Goal: Information Seeking & Learning: Learn about a topic

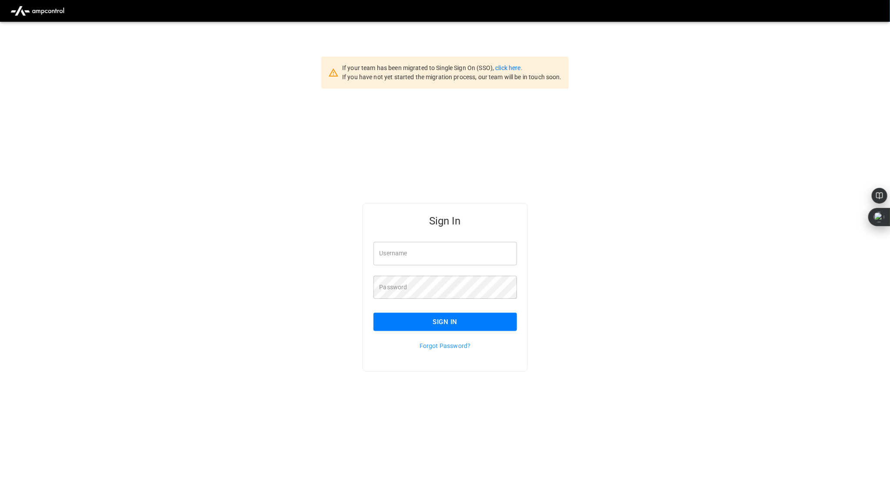
type input "**********"
click at [445, 322] on button "Sign In" at bounding box center [444, 322] width 143 height 18
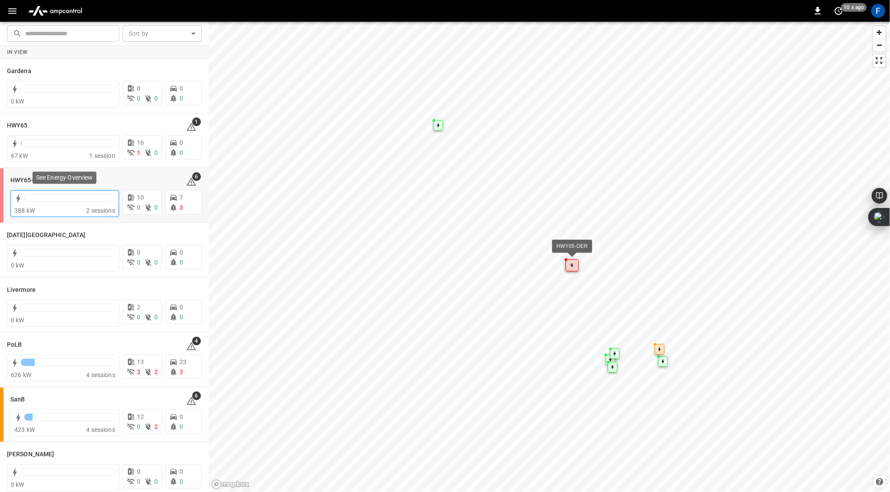
click at [53, 205] on div at bounding box center [69, 200] width 91 height 12
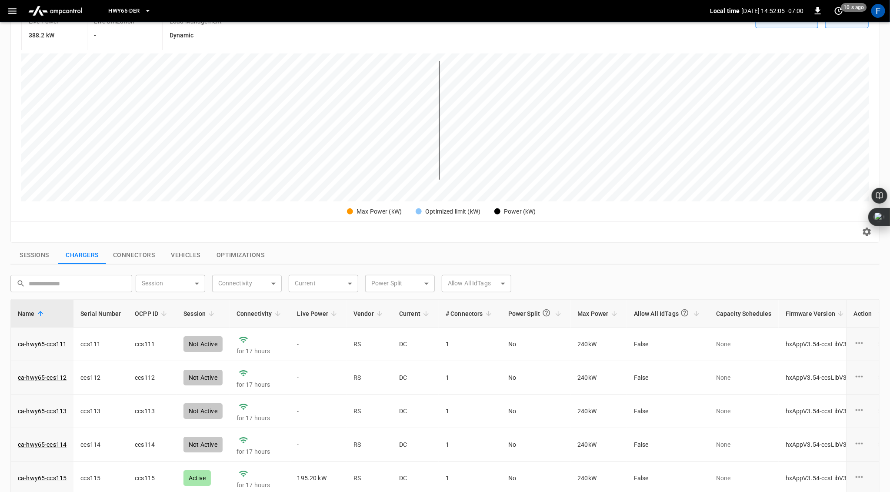
scroll to position [279, 0]
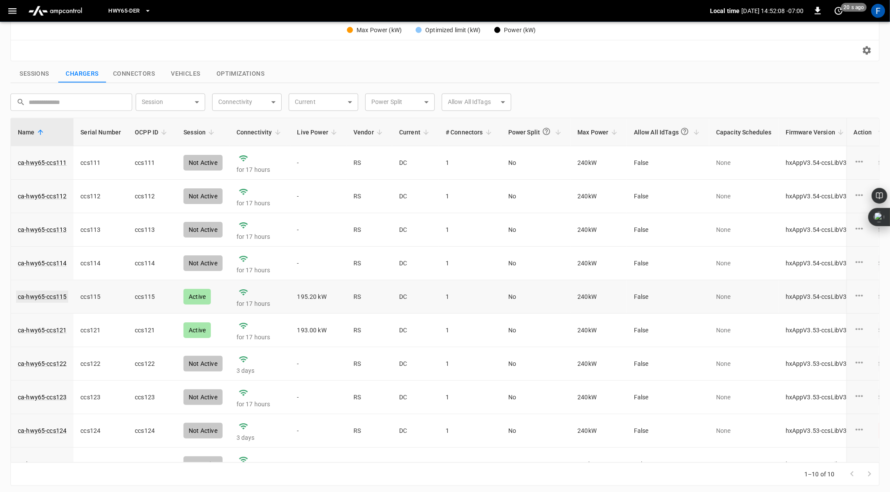
click at [45, 296] on link "ca-hwy65-ccs115" at bounding box center [42, 296] width 52 height 12
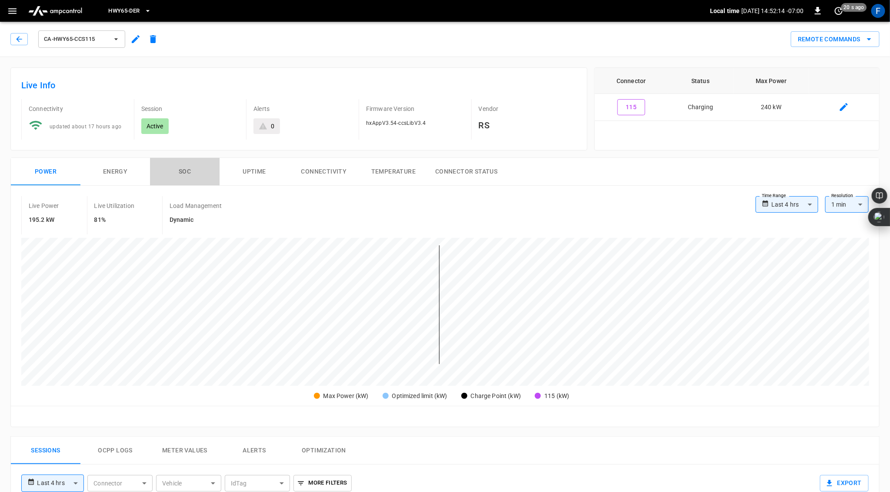
click at [178, 167] on button "SOC" at bounding box center [185, 172] width 70 height 28
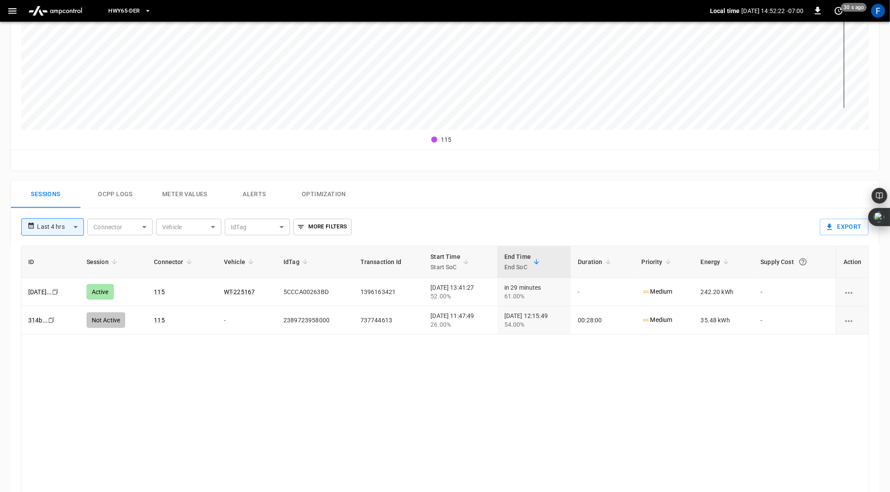
scroll to position [253, 0]
click at [116, 189] on button "Ocpp logs" at bounding box center [115, 197] width 70 height 28
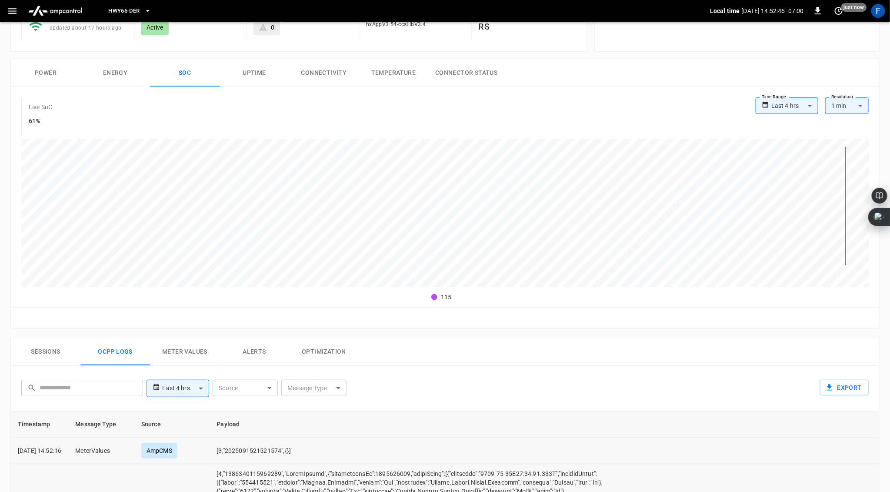
scroll to position [0, 0]
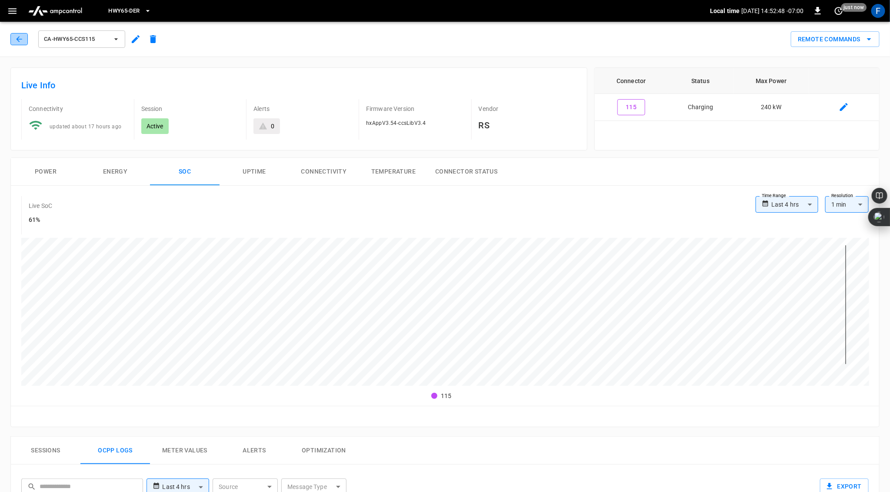
click at [20, 42] on icon "button" at bounding box center [19, 39] width 9 height 9
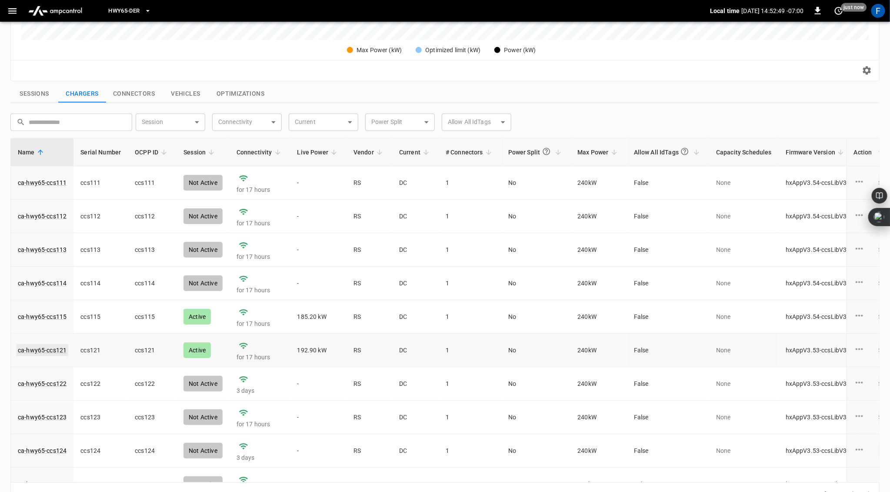
click at [41, 351] on link "ca-hwy65-ccs121" at bounding box center [42, 350] width 52 height 12
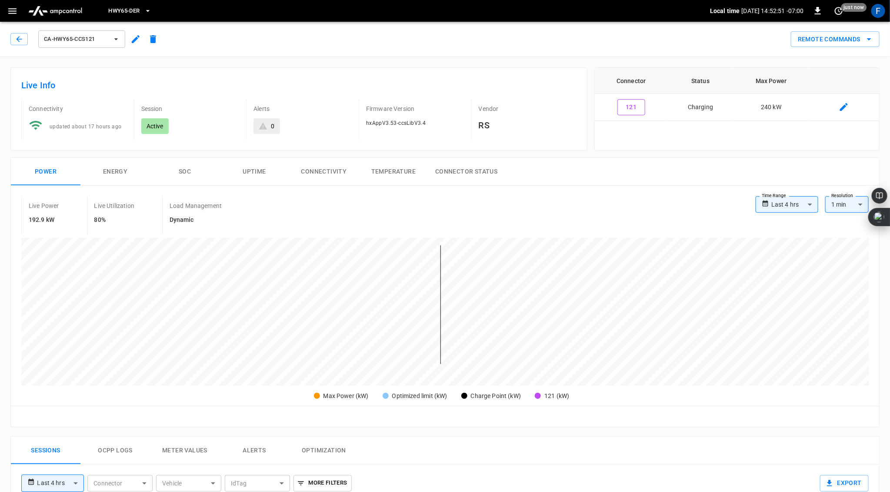
click at [181, 176] on button "SOC" at bounding box center [185, 172] width 70 height 28
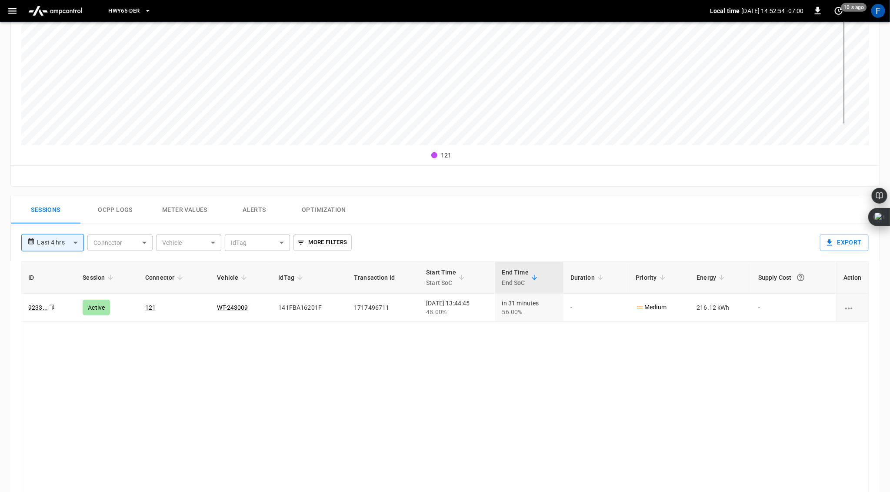
scroll to position [280, 0]
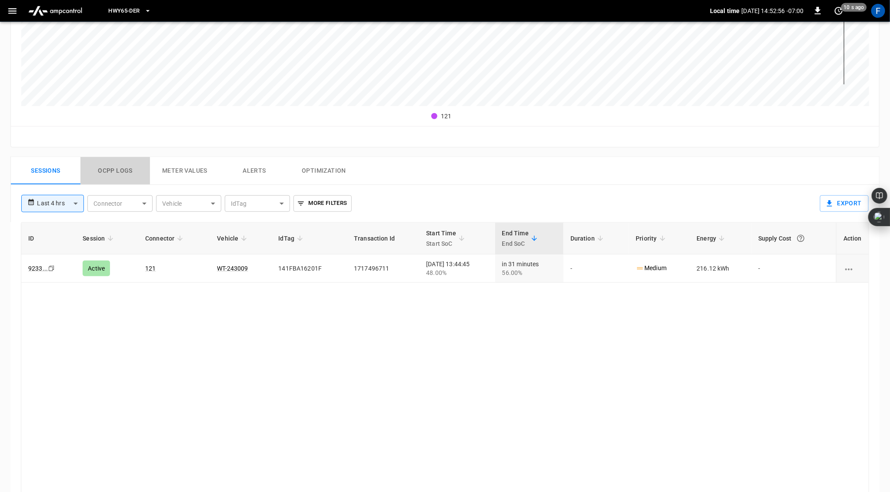
click at [116, 168] on button "Ocpp logs" at bounding box center [115, 171] width 70 height 28
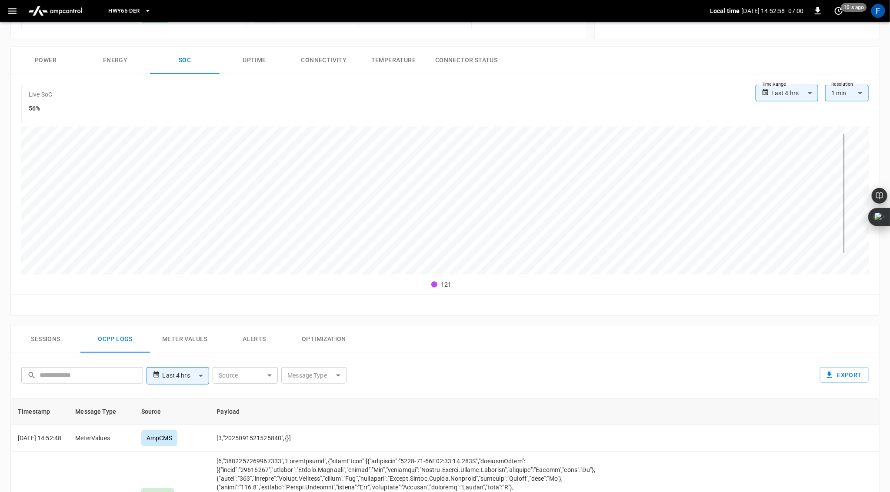
scroll to position [0, 0]
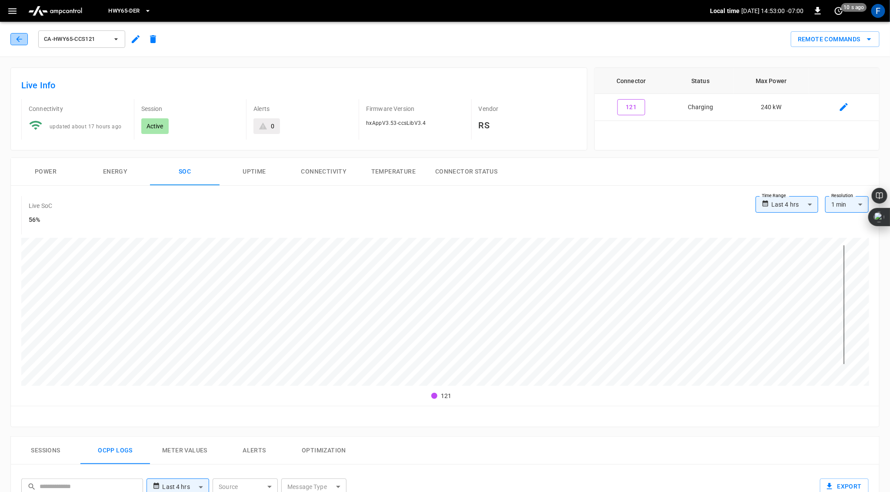
click at [17, 40] on icon "button" at bounding box center [19, 39] width 6 height 6
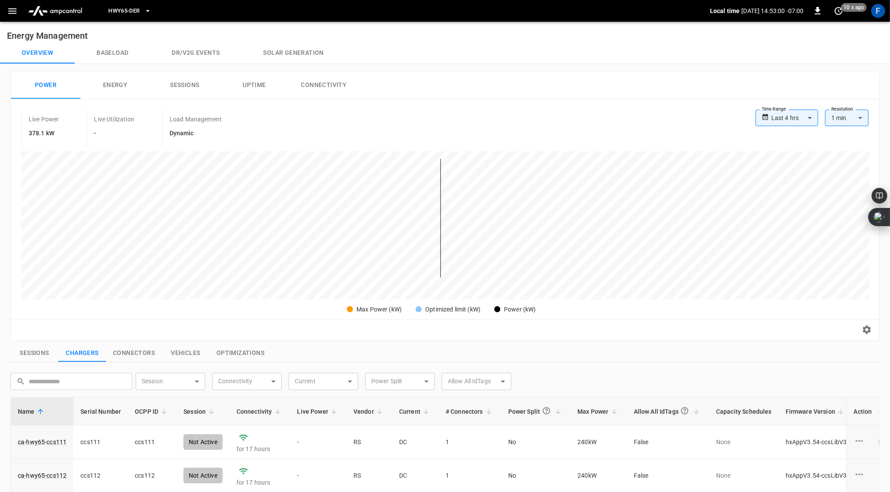
scroll to position [259, 0]
